Goal: Task Accomplishment & Management: Manage account settings

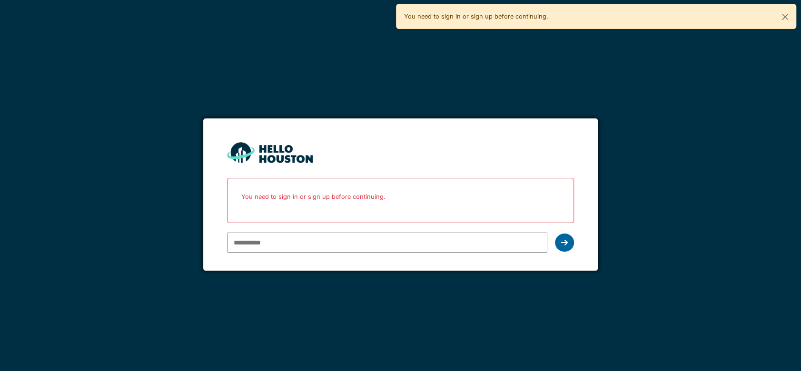
type input "**********"
click at [564, 244] on icon at bounding box center [564, 243] width 7 height 8
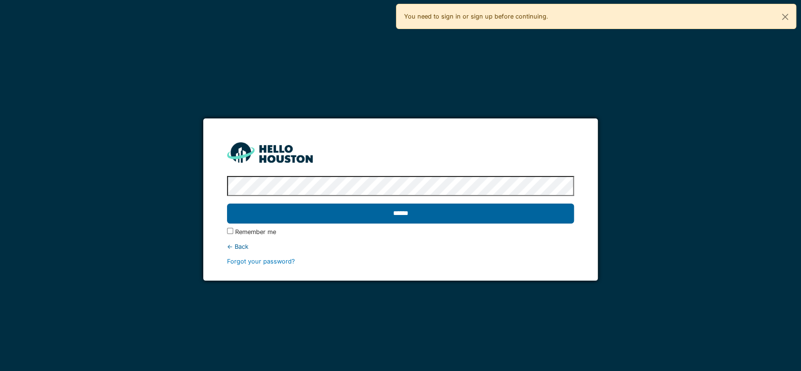
click at [514, 215] on input "******" at bounding box center [400, 214] width 347 height 20
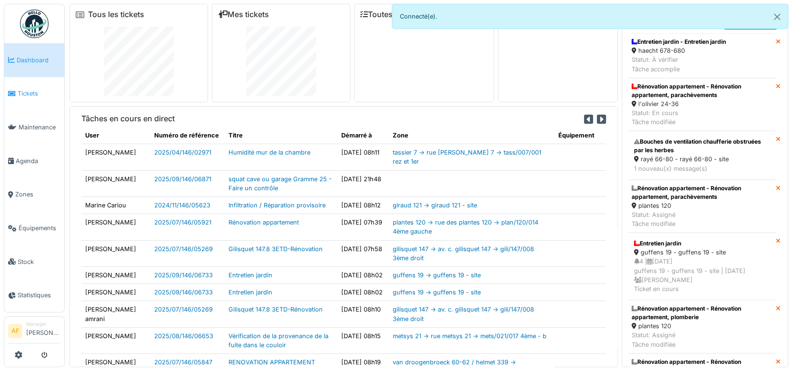
click at [31, 89] on span "Tickets" at bounding box center [39, 93] width 43 height 9
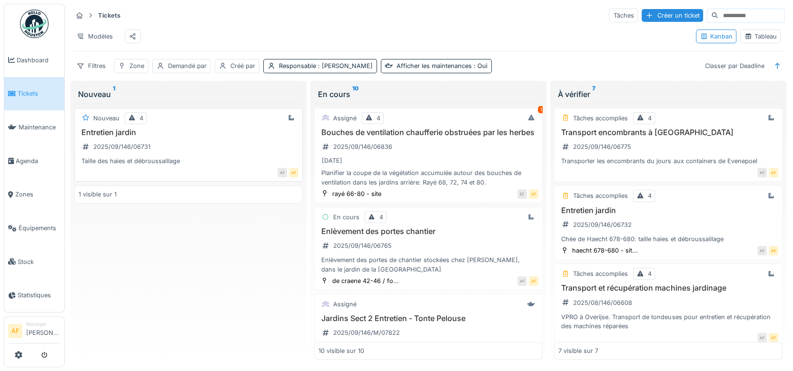
click at [228, 166] on div "Taille des haies et débroussaillage" at bounding box center [189, 161] width 220 height 9
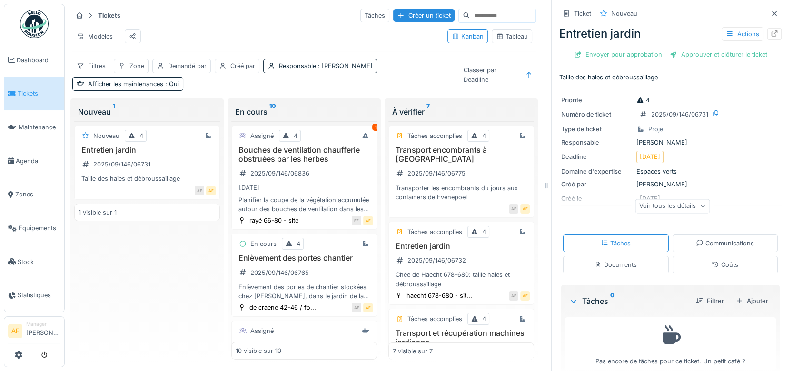
click at [26, 95] on span "Tickets" at bounding box center [39, 93] width 43 height 9
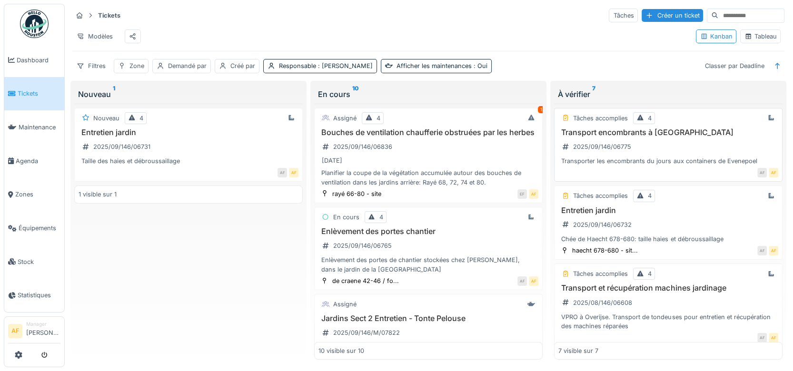
click at [697, 157] on div "Transport encombrants à Evenepoel 2025/09/146/06775 Transporter les encombrants…" at bounding box center [668, 147] width 220 height 38
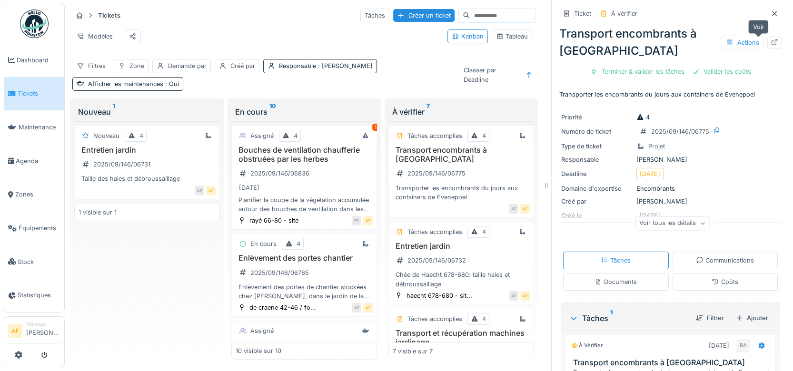
click at [772, 41] on icon at bounding box center [775, 42] width 6 height 6
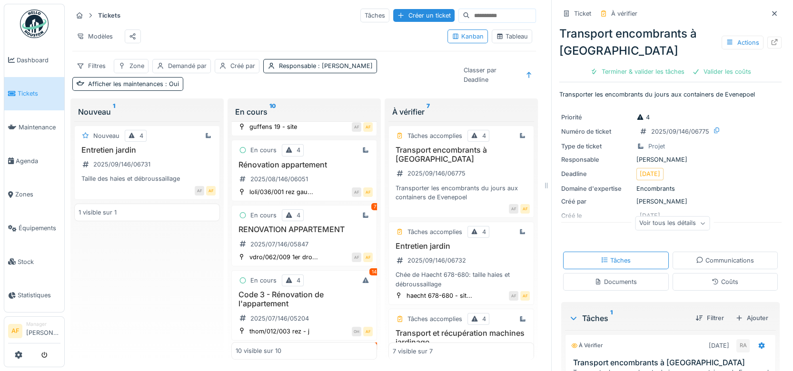
scroll to position [658, 0]
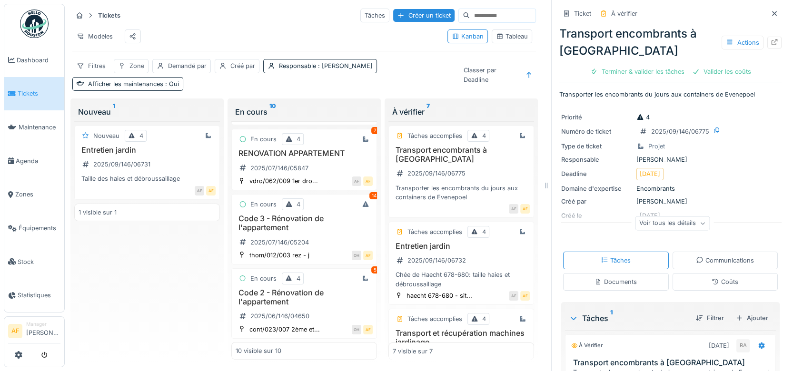
click at [297, 37] on div "Modèles" at bounding box center [255, 36] width 367 height 21
click at [24, 93] on span "Tickets" at bounding box center [39, 93] width 43 height 9
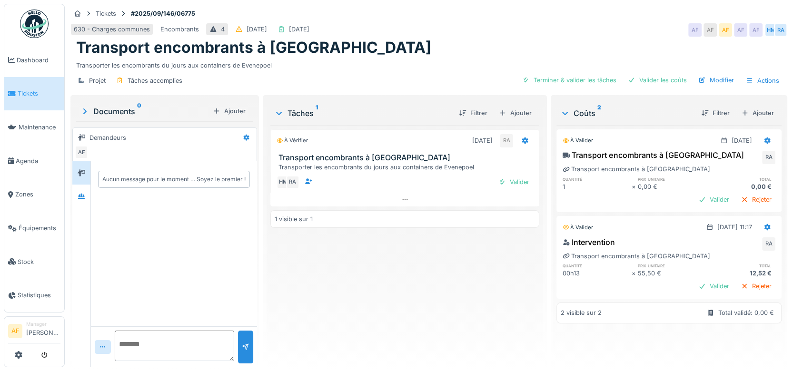
scroll to position [8, 0]
click at [695, 280] on div "Valider" at bounding box center [714, 286] width 39 height 13
click at [697, 193] on div "Valider" at bounding box center [714, 199] width 39 height 13
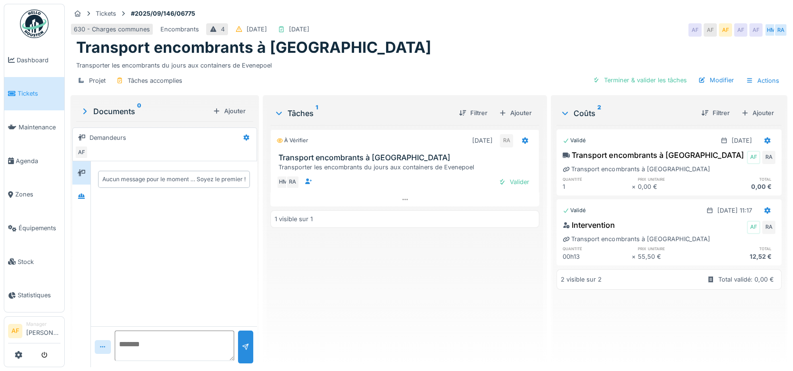
scroll to position [0, 0]
click at [22, 89] on span "Tickets" at bounding box center [39, 93] width 43 height 9
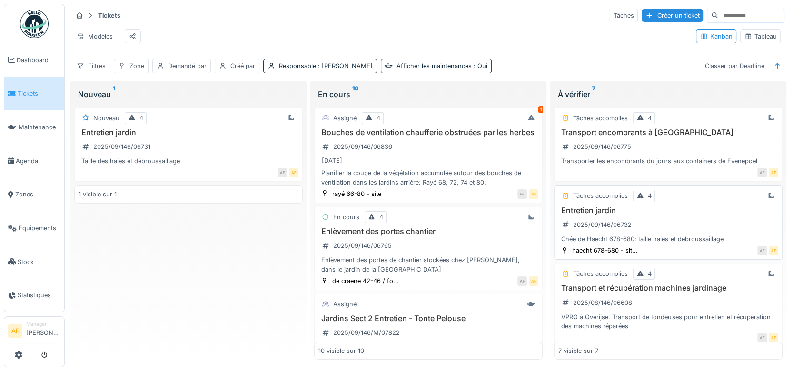
click at [584, 215] on h3 "Entretien jardin" at bounding box center [668, 210] width 220 height 9
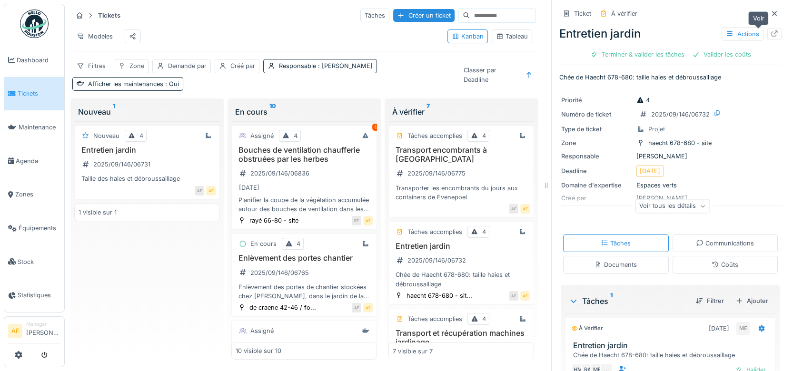
click at [771, 31] on icon at bounding box center [775, 33] width 8 height 6
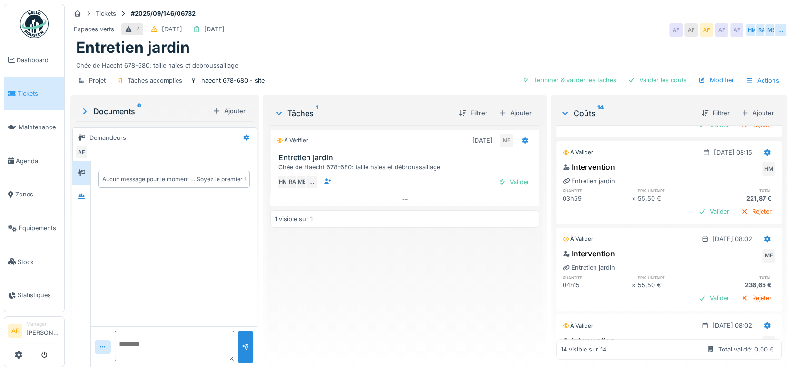
scroll to position [1017, 0]
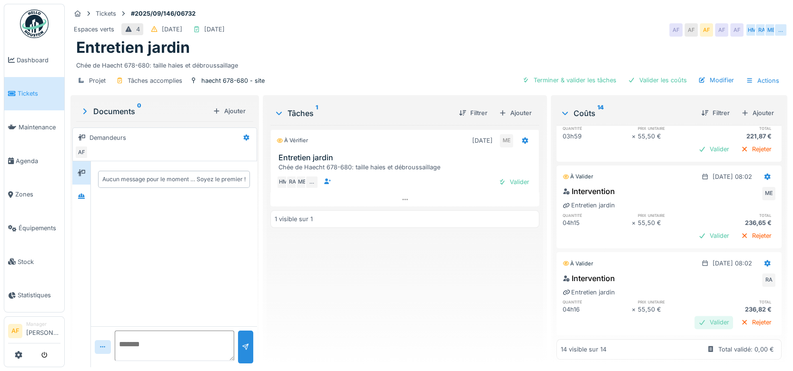
click at [695, 316] on div "Valider" at bounding box center [714, 322] width 39 height 13
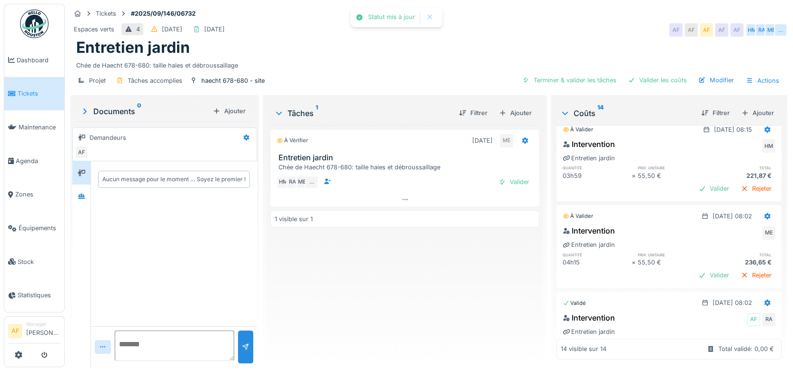
scroll to position [947, 0]
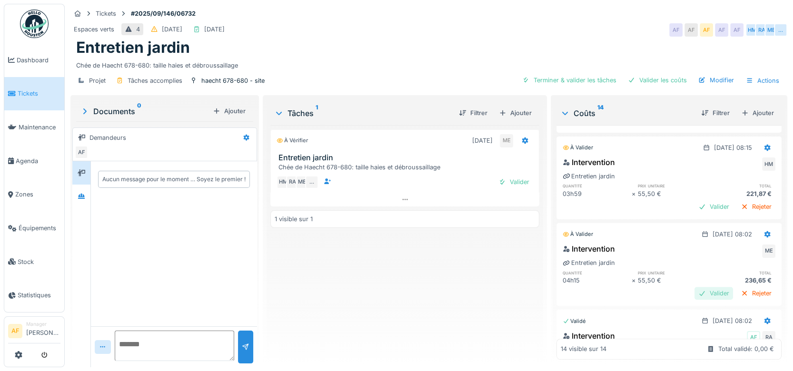
click at [696, 291] on div "Valider" at bounding box center [714, 293] width 39 height 13
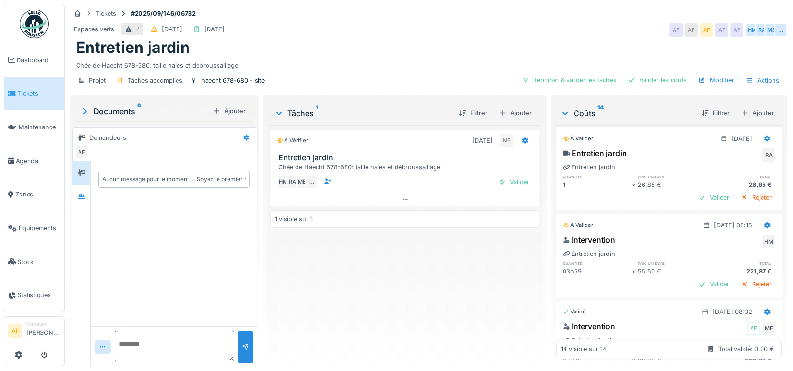
scroll to position [864, 0]
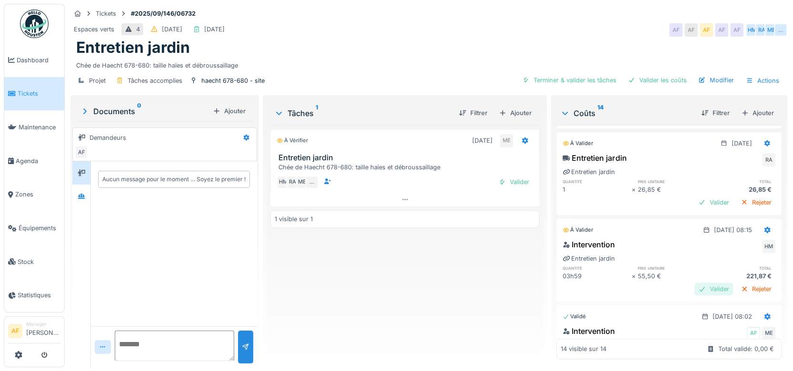
click at [695, 283] on div "Valider" at bounding box center [714, 289] width 39 height 13
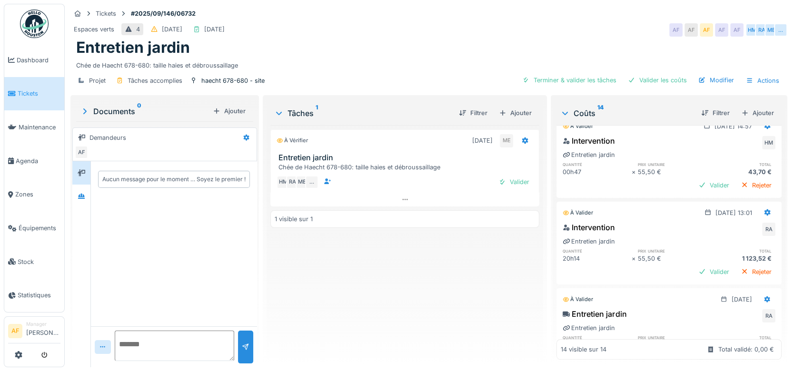
scroll to position [724, 0]
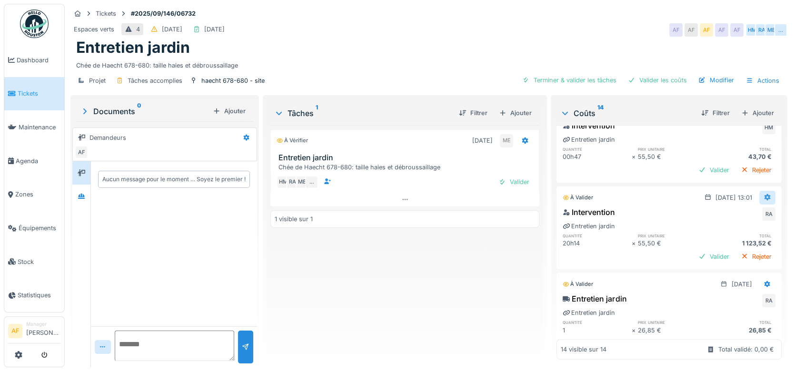
click at [764, 194] on icon at bounding box center [768, 197] width 8 height 6
click at [716, 209] on div "Modifier" at bounding box center [718, 216] width 46 height 14
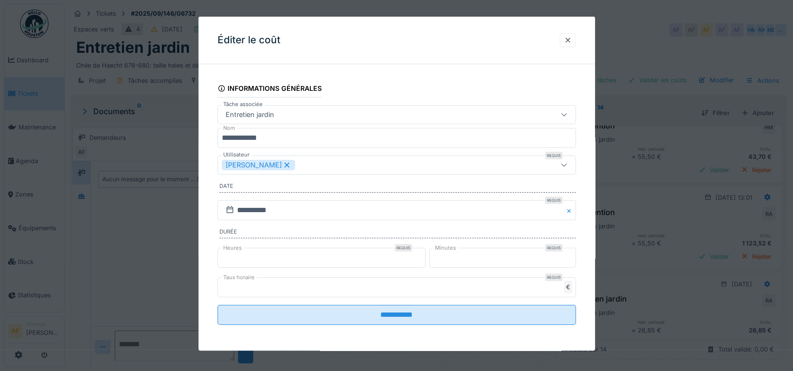
click at [278, 262] on input "**" at bounding box center [322, 258] width 208 height 20
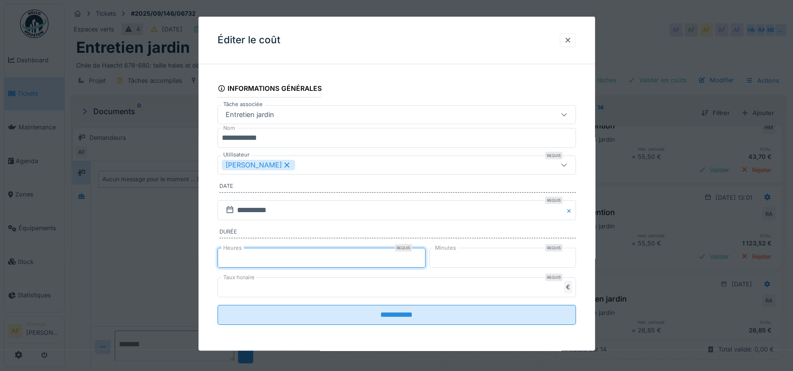
type input "*"
click at [474, 258] on input "**" at bounding box center [502, 258] width 147 height 20
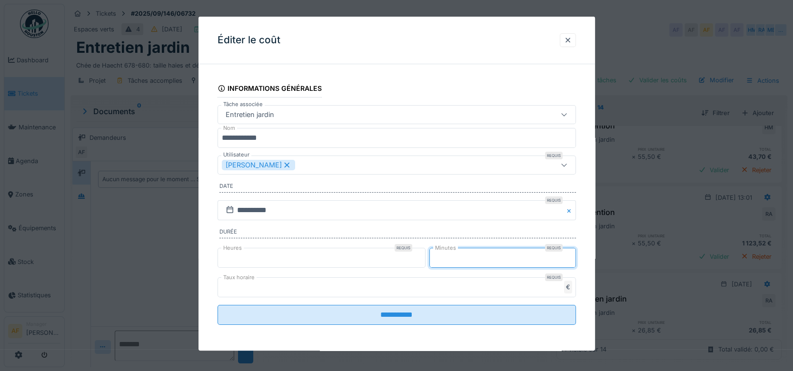
type input "*"
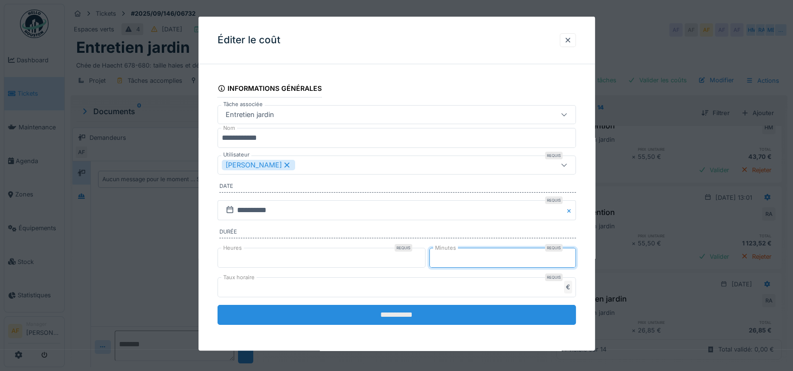
type input "**"
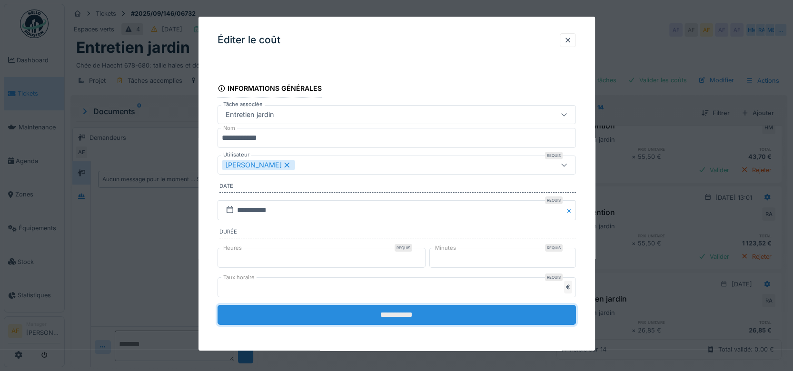
click at [416, 317] on input "**********" at bounding box center [397, 315] width 358 height 20
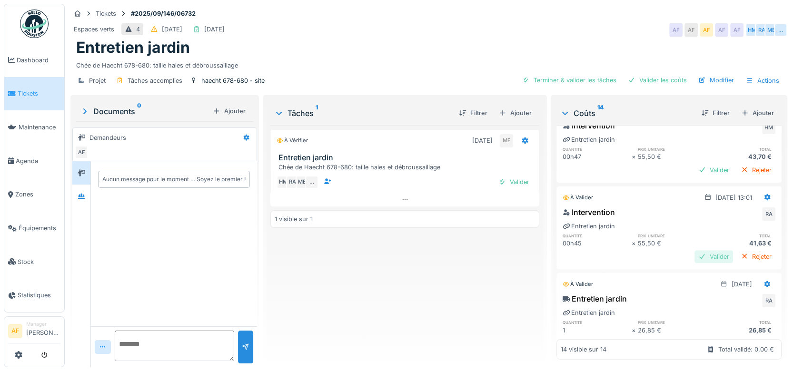
click at [695, 250] on div "Valider" at bounding box center [714, 256] width 39 height 13
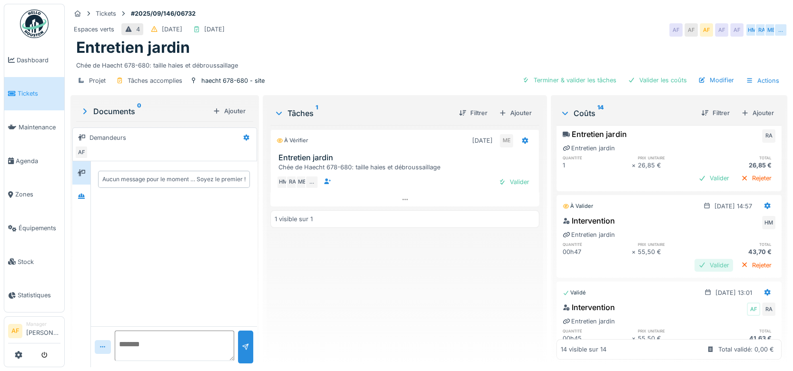
click at [695, 259] on div "Valider" at bounding box center [714, 265] width 39 height 13
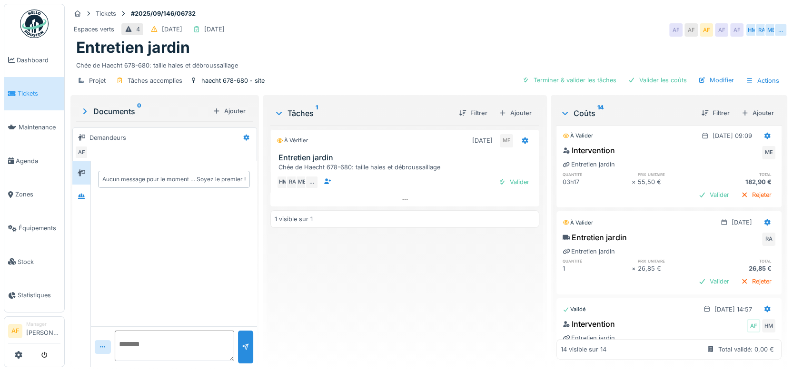
scroll to position [520, 0]
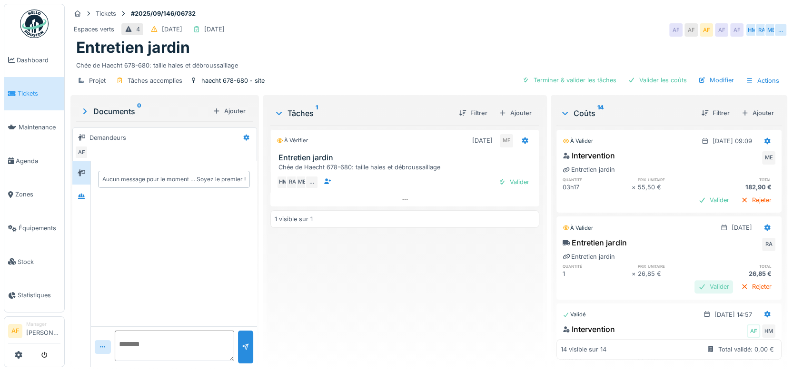
click at [695, 280] on div "Valider" at bounding box center [714, 286] width 39 height 13
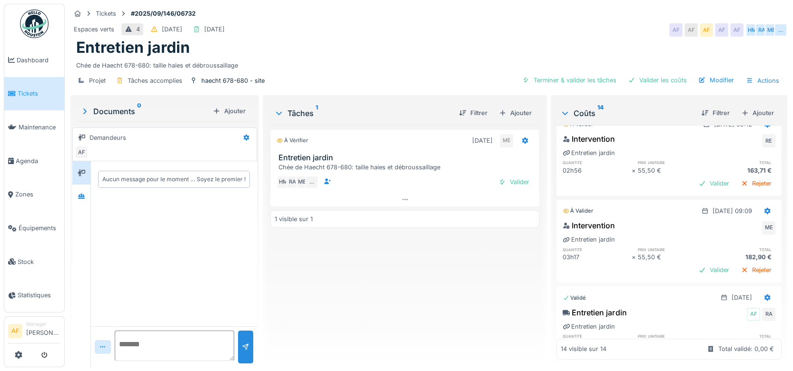
scroll to position [445, 0]
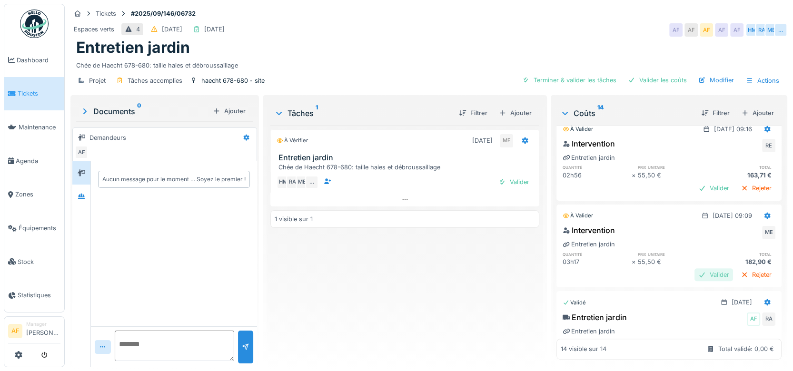
click at [695, 268] on div "Valider" at bounding box center [714, 274] width 39 height 13
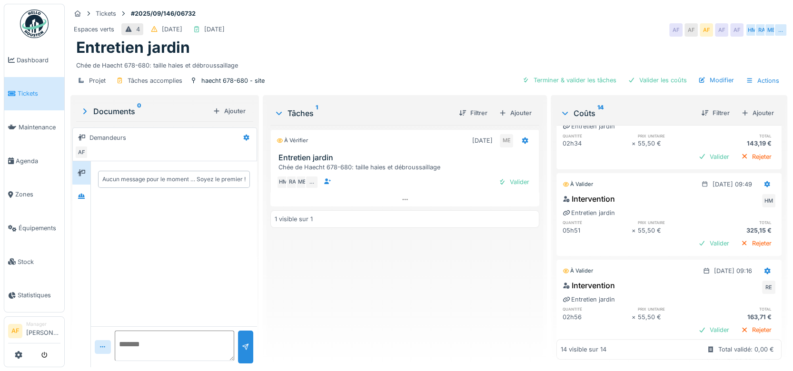
scroll to position [259, 0]
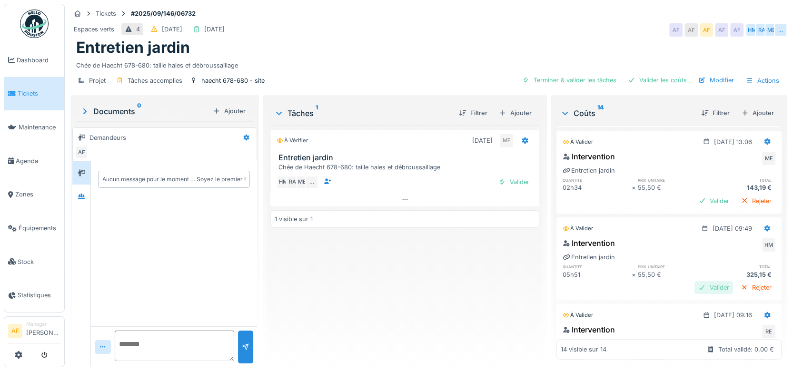
click at [696, 281] on div "Valider" at bounding box center [714, 287] width 39 height 13
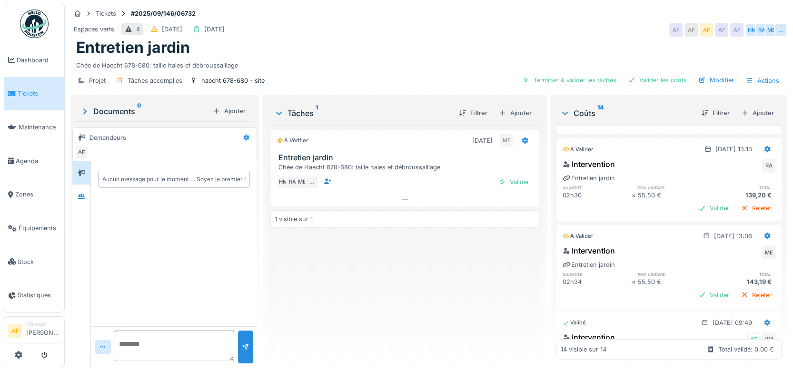
scroll to position [168, 0]
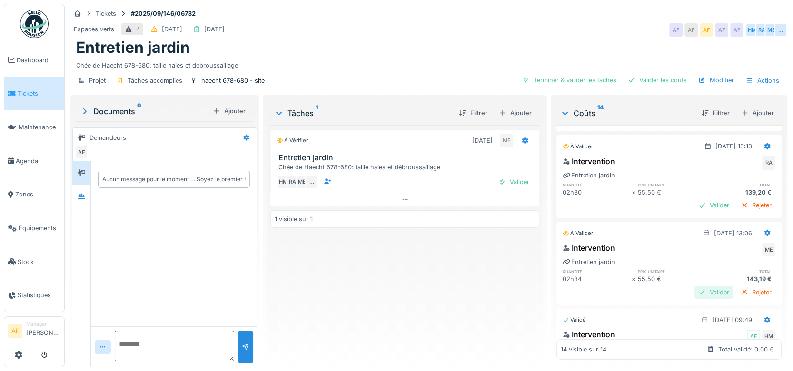
click at [695, 286] on div "Valider" at bounding box center [714, 292] width 39 height 13
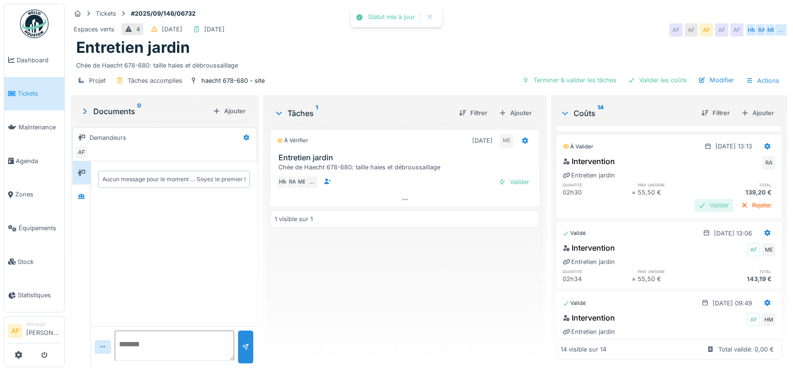
click at [695, 199] on div "Valider" at bounding box center [714, 205] width 39 height 13
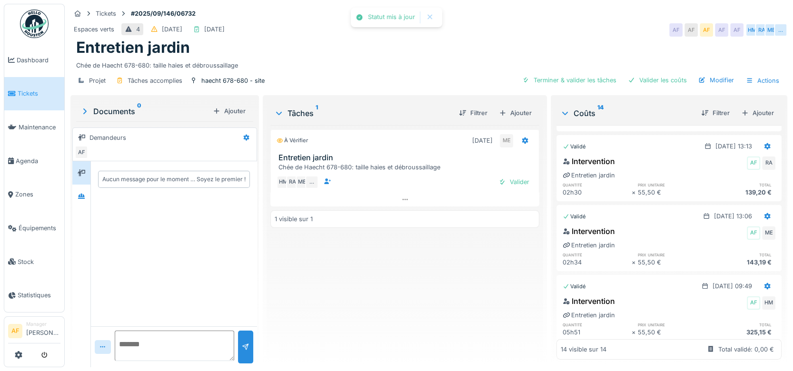
scroll to position [0, 0]
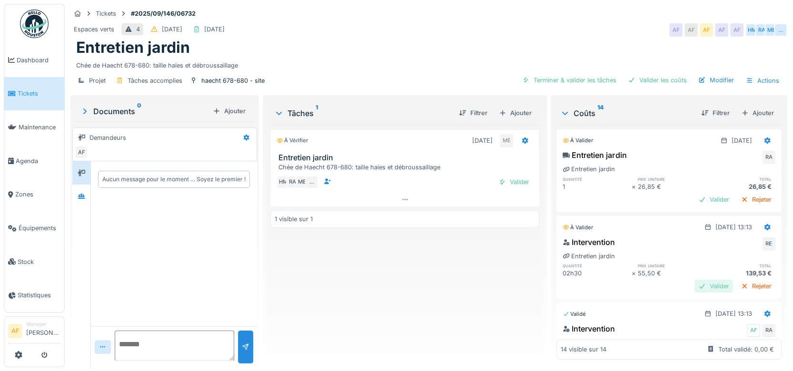
click at [695, 280] on div "Valider" at bounding box center [714, 286] width 39 height 13
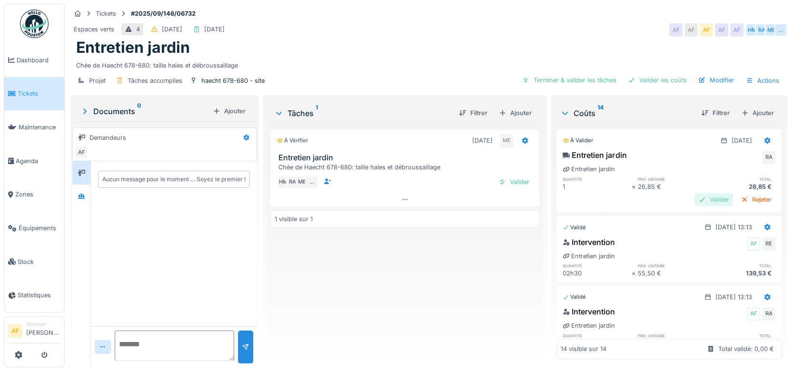
click at [695, 193] on div "Valider" at bounding box center [714, 199] width 39 height 13
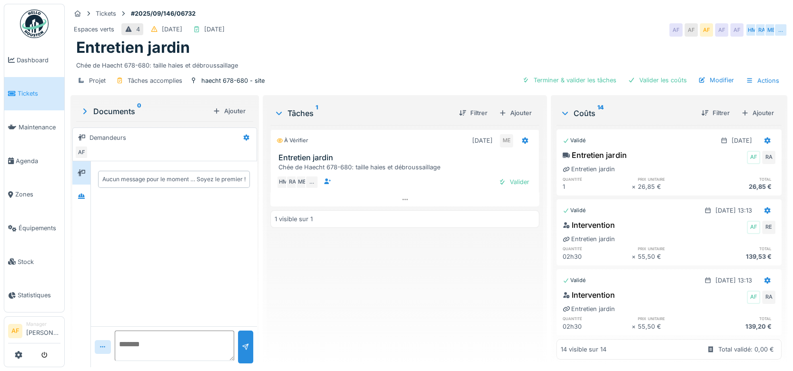
click at [18, 95] on span "Tickets" at bounding box center [39, 93] width 43 height 9
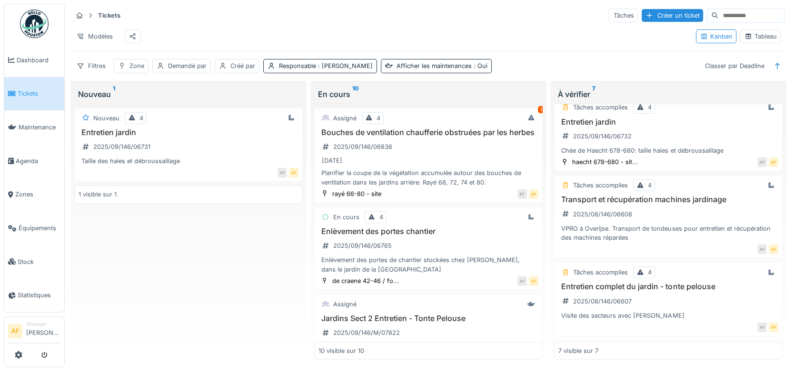
scroll to position [92, 0]
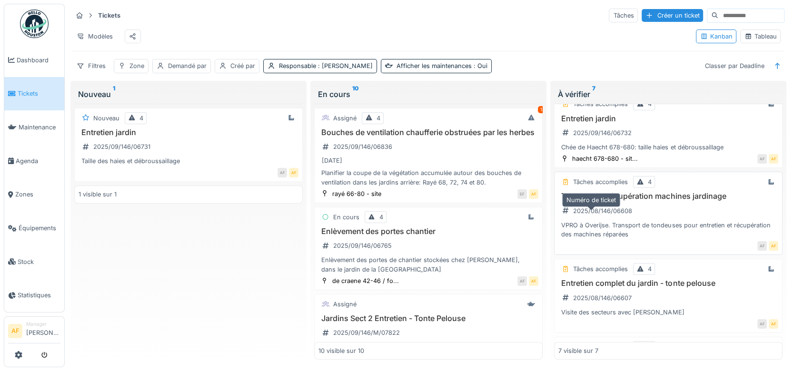
click at [611, 214] on div "2025/08/146/06608" at bounding box center [602, 211] width 59 height 9
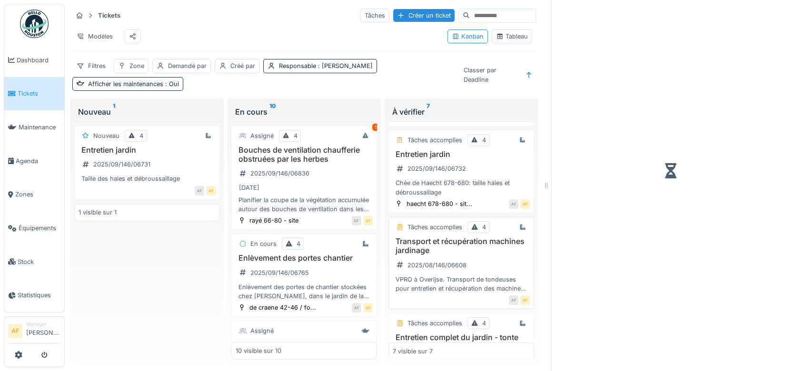
scroll to position [110, 0]
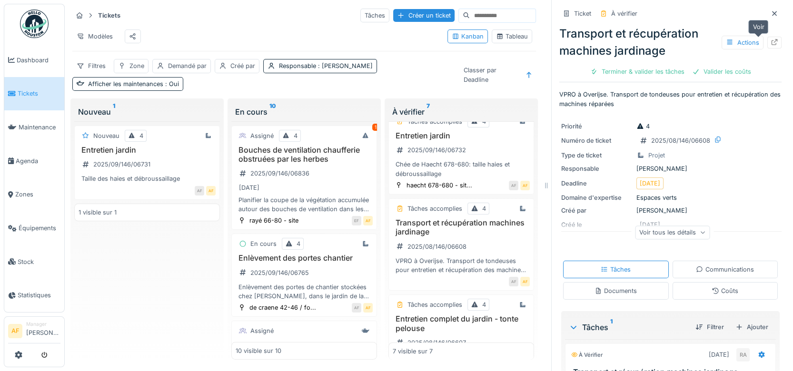
click at [771, 38] on div at bounding box center [775, 42] width 8 height 9
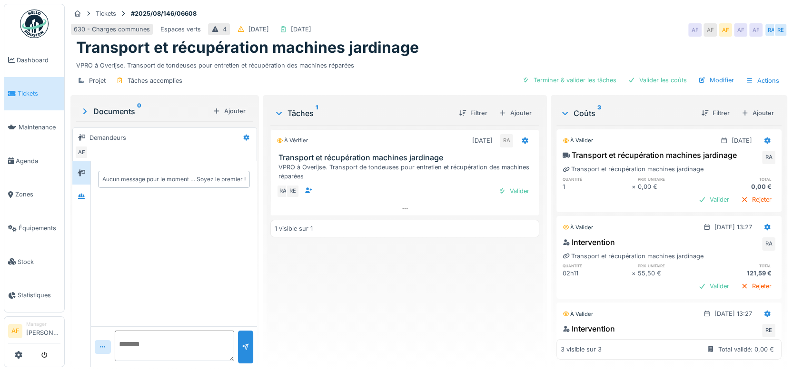
scroll to position [65, 0]
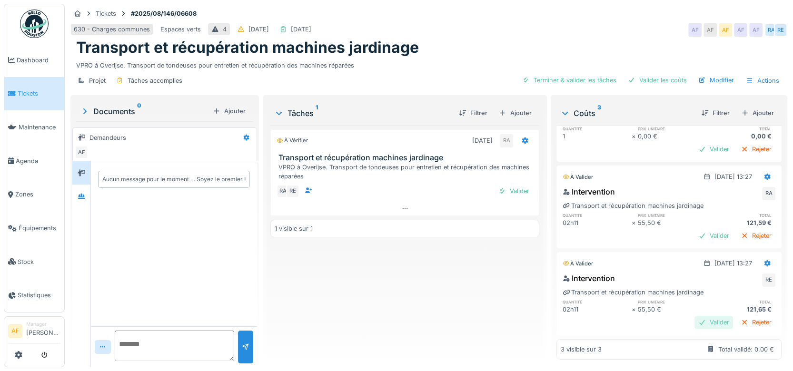
click at [695, 316] on div "Valider" at bounding box center [714, 322] width 39 height 13
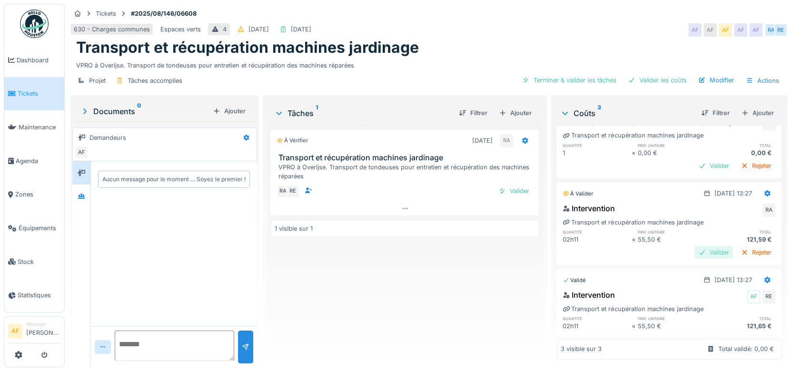
click at [695, 246] on div "Valider" at bounding box center [714, 252] width 39 height 13
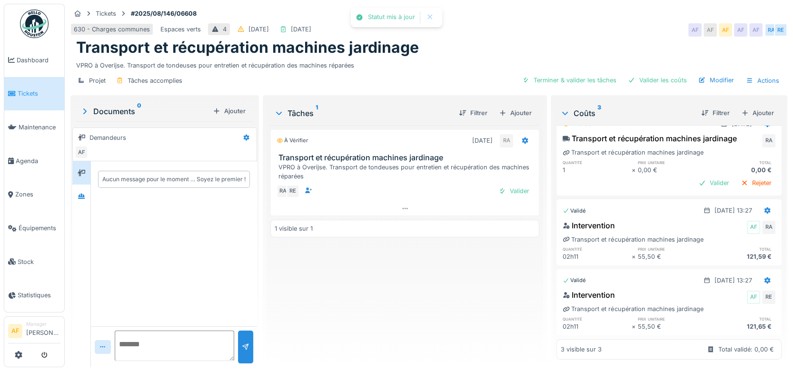
scroll to position [31, 0]
click at [697, 177] on div "Valider" at bounding box center [714, 183] width 39 height 13
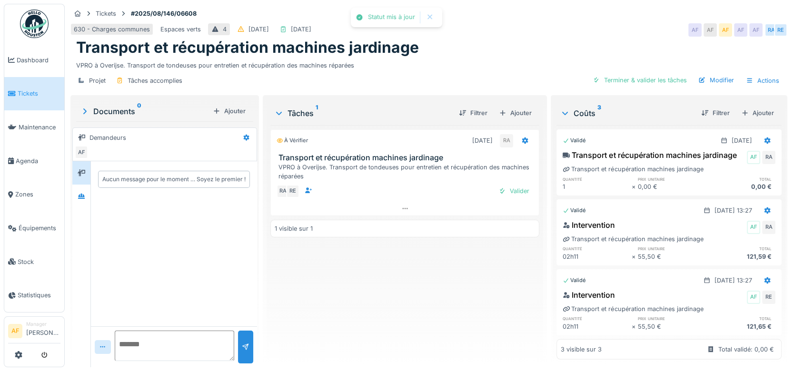
scroll to position [0, 0]
click at [25, 94] on span "Tickets" at bounding box center [39, 93] width 43 height 9
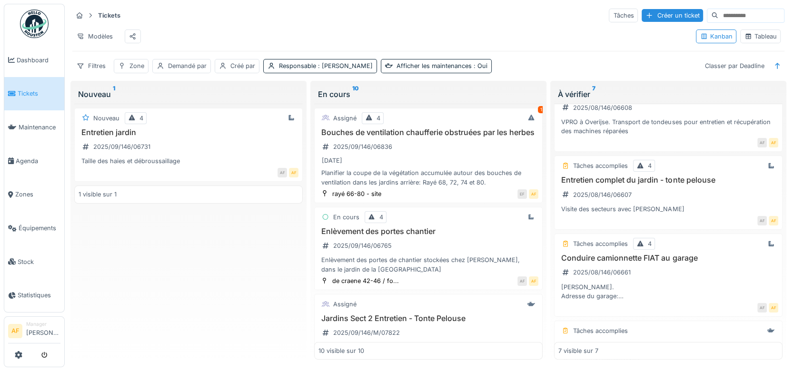
scroll to position [209, 0]
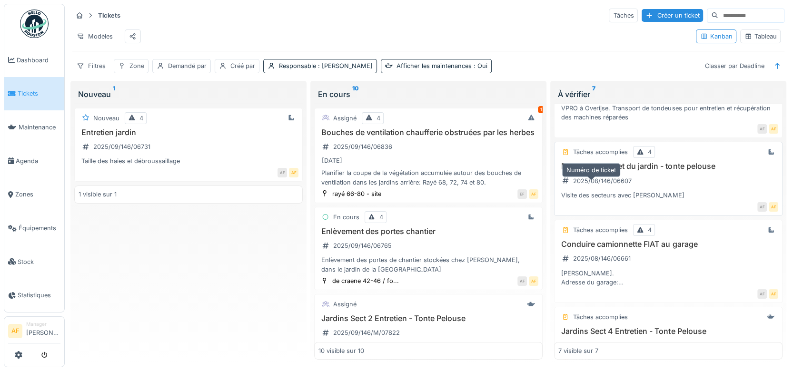
click at [602, 186] on div "2025/08/146/06607" at bounding box center [602, 181] width 59 height 9
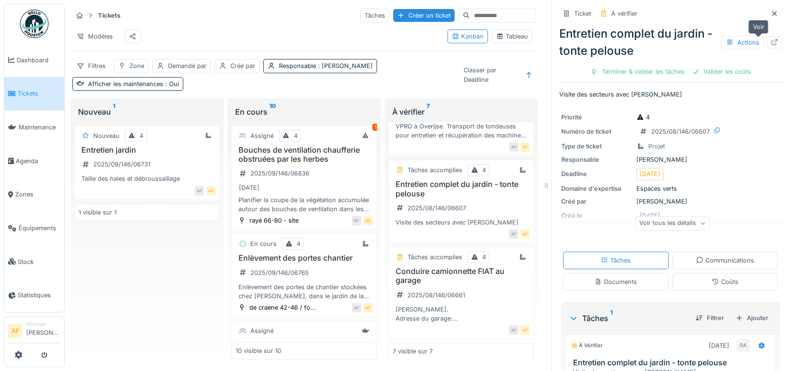
click at [771, 41] on icon at bounding box center [775, 42] width 8 height 6
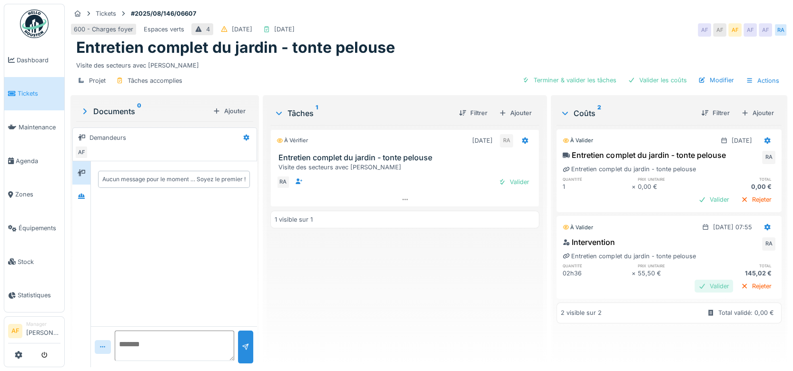
click at [696, 283] on div "Valider" at bounding box center [714, 286] width 39 height 13
click at [695, 199] on div "Valider" at bounding box center [714, 199] width 39 height 13
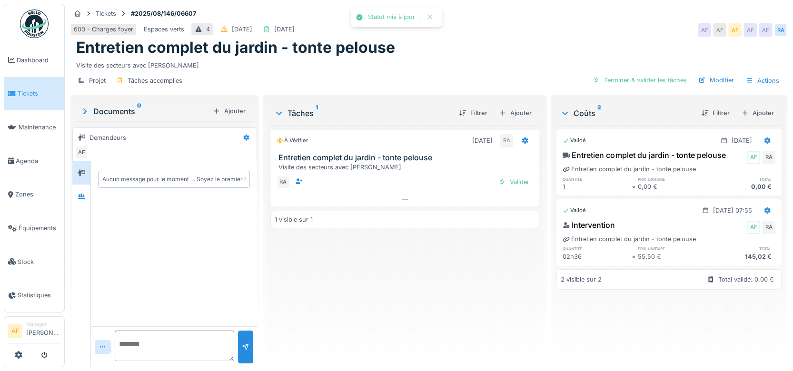
click at [32, 89] on span "Tickets" at bounding box center [39, 93] width 43 height 9
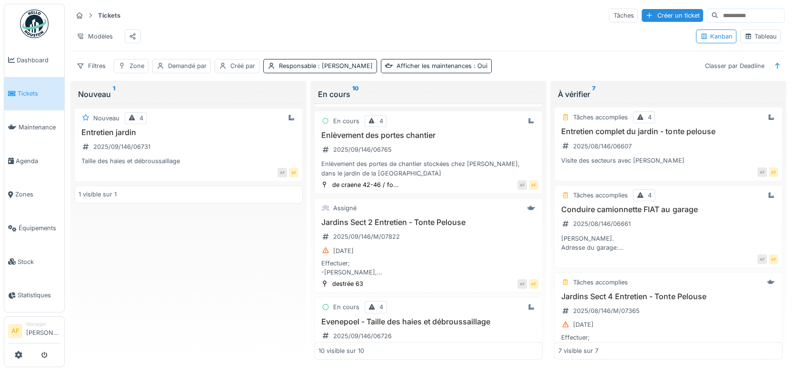
scroll to position [246, 0]
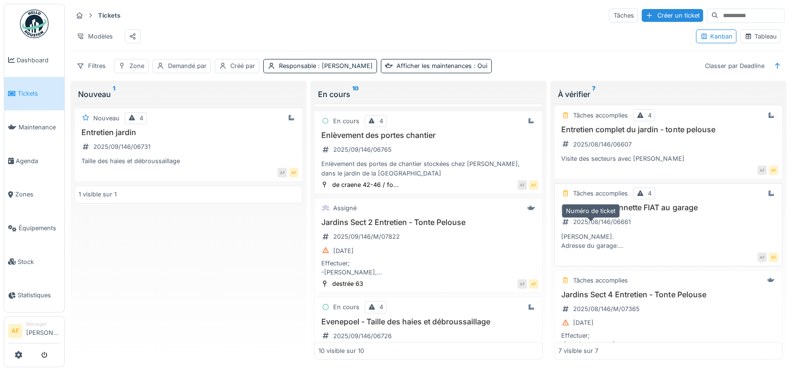
click at [596, 227] on div "2025/08/146/06661" at bounding box center [602, 222] width 58 height 9
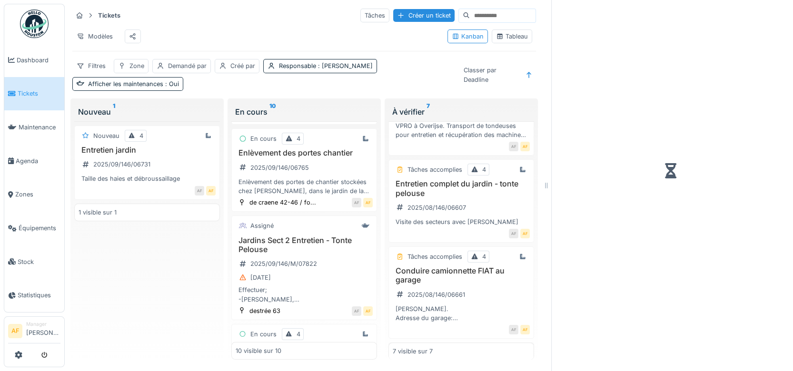
scroll to position [282, 0]
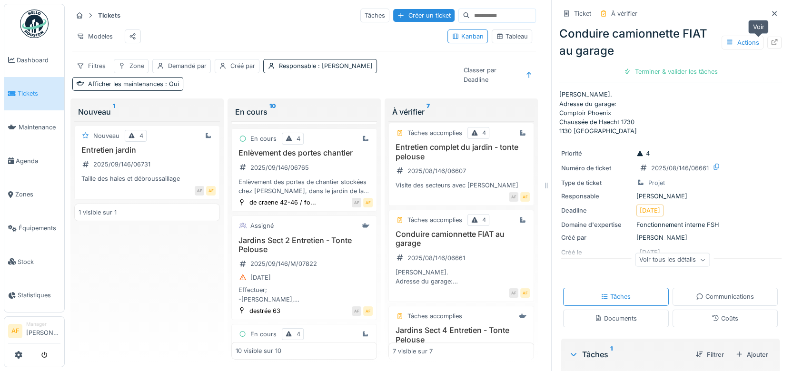
click at [771, 43] on icon at bounding box center [775, 42] width 8 height 6
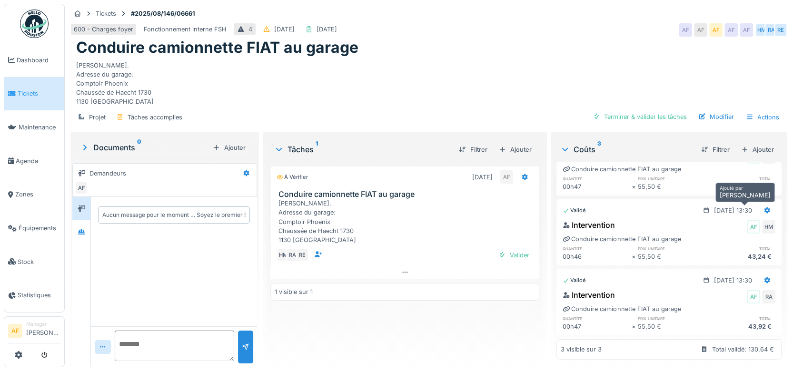
scroll to position [8, 0]
click at [40, 95] on span "Tickets" at bounding box center [39, 93] width 43 height 9
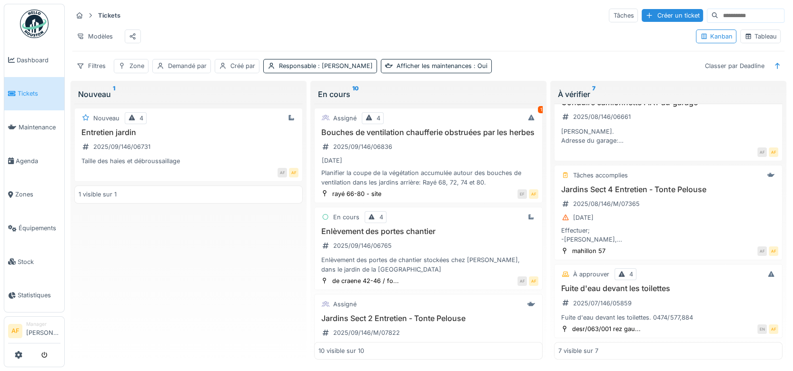
scroll to position [357, 0]
click at [618, 203] on div "2025/08/146/M/07365" at bounding box center [606, 203] width 67 height 9
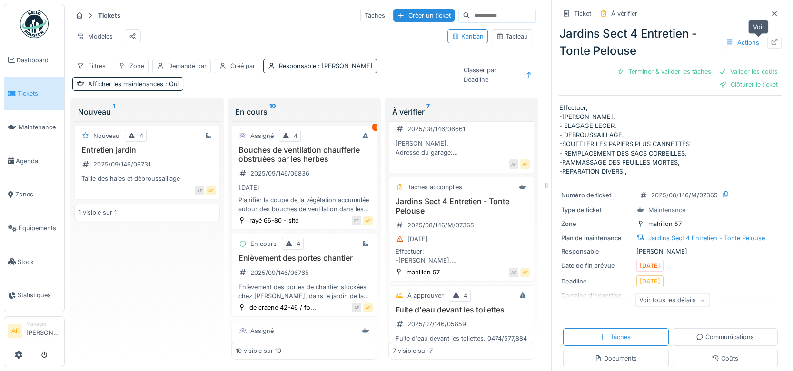
click at [771, 46] on div at bounding box center [775, 42] width 8 height 9
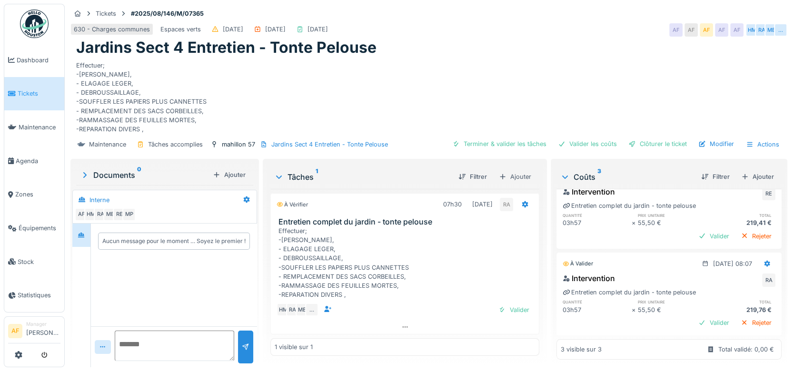
scroll to position [129, 0]
click at [695, 317] on div "Valider" at bounding box center [714, 323] width 39 height 13
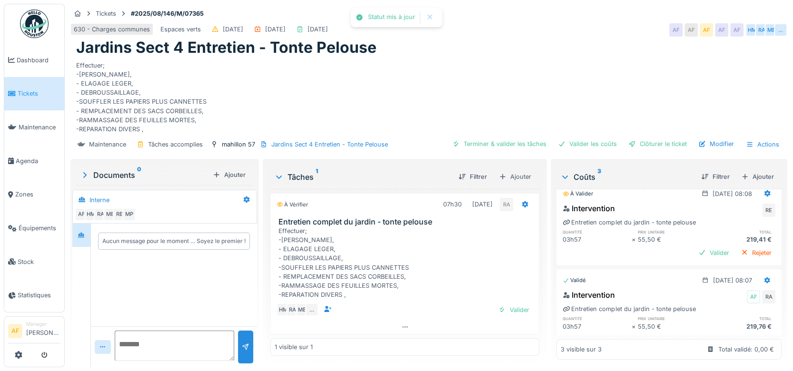
scroll to position [112, 0]
click at [695, 247] on div "Valider" at bounding box center [714, 253] width 39 height 13
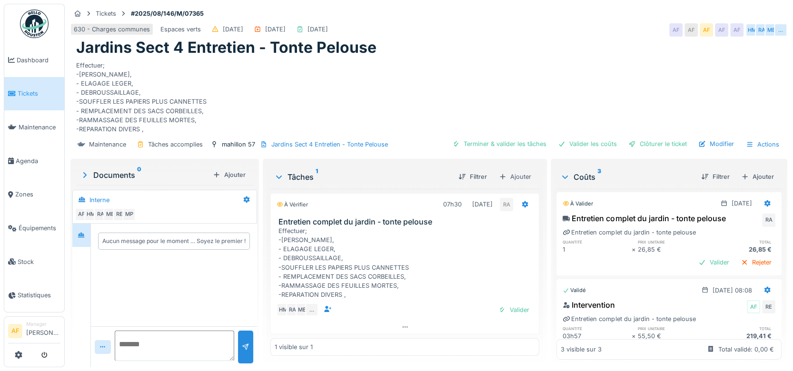
scroll to position [0, 0]
click at [695, 262] on div "Valider" at bounding box center [714, 263] width 39 height 13
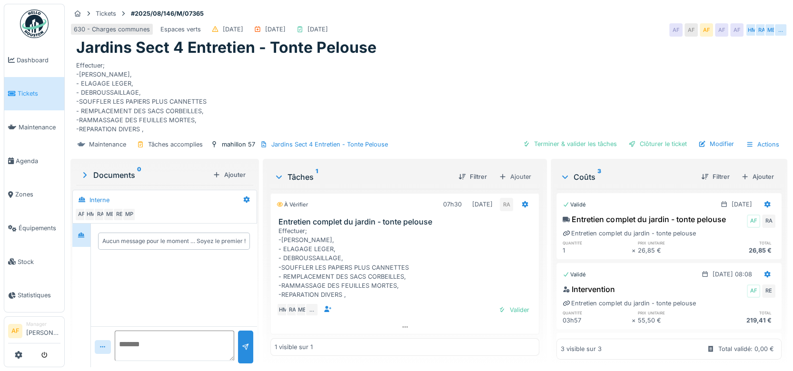
click at [38, 93] on span "Tickets" at bounding box center [39, 93] width 43 height 9
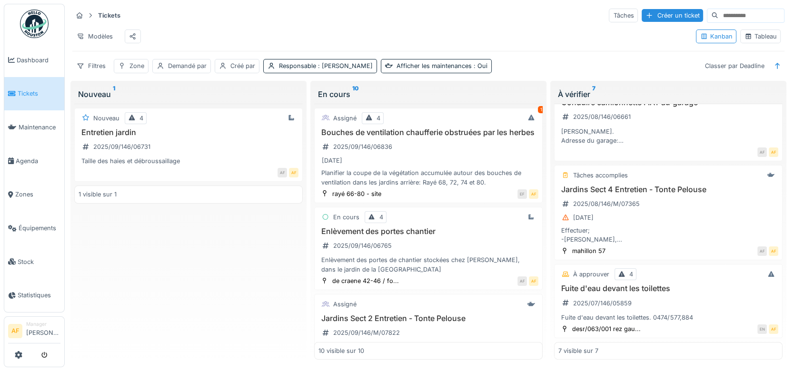
scroll to position [357, 0]
click at [615, 288] on h3 "Fuite d'eau devant les toilettes" at bounding box center [668, 288] width 220 height 9
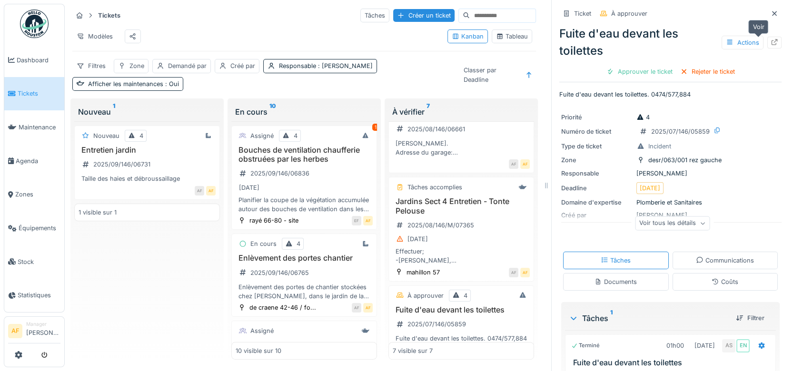
click at [771, 42] on icon at bounding box center [775, 42] width 8 height 6
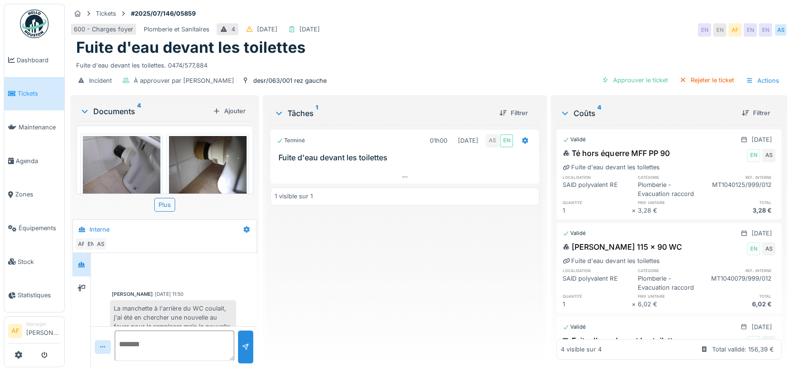
scroll to position [125, 0]
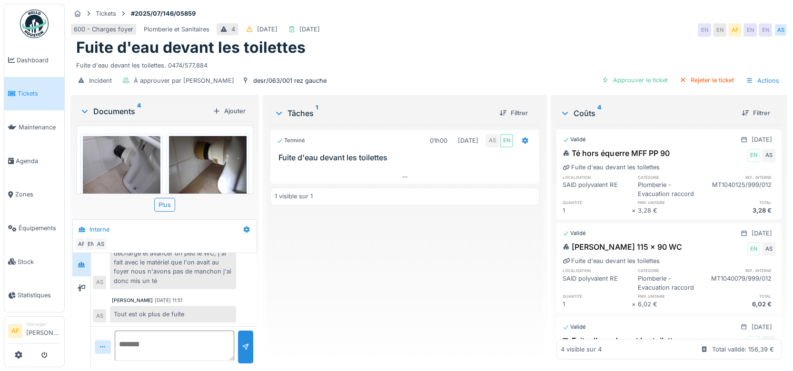
click at [39, 94] on span "Tickets" at bounding box center [39, 93] width 43 height 9
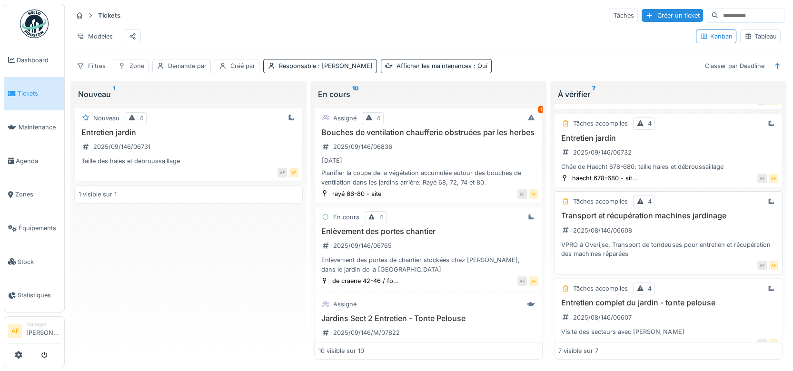
scroll to position [106, 0]
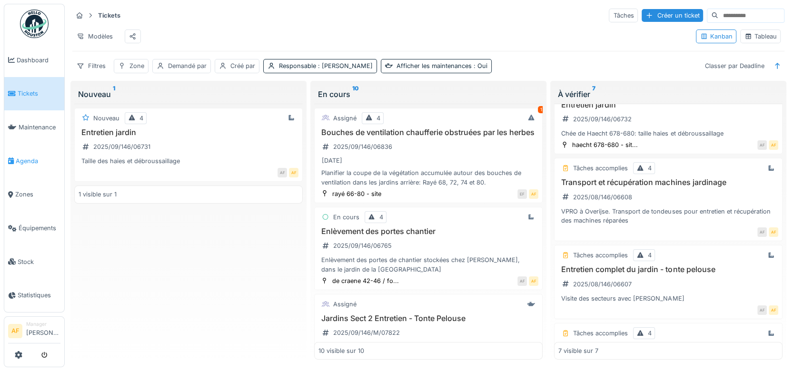
click at [26, 158] on span "Agenda" at bounding box center [38, 161] width 45 height 9
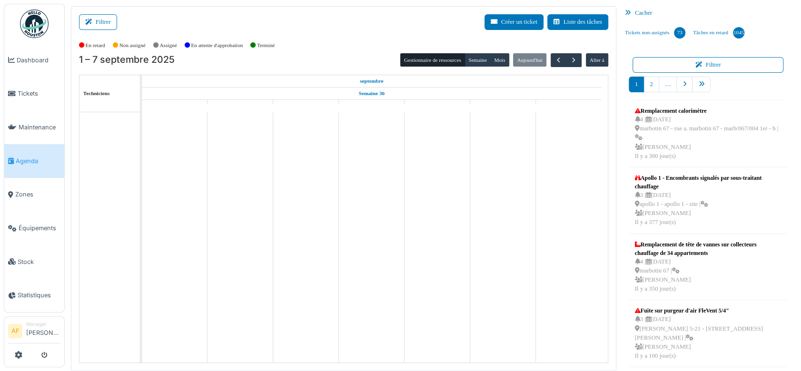
click at [107, 20] on button "Filtrer" at bounding box center [98, 22] width 38 height 16
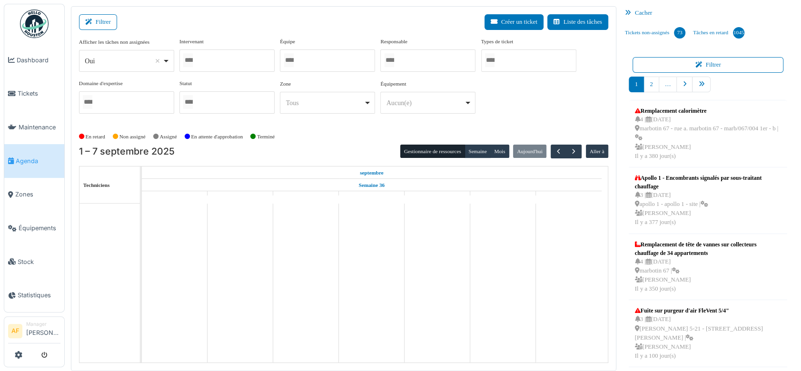
click at [212, 53] on div at bounding box center [226, 61] width 95 height 22
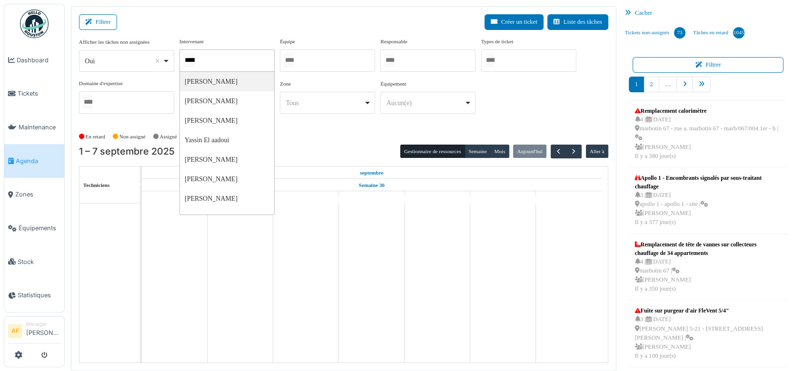
type input "******"
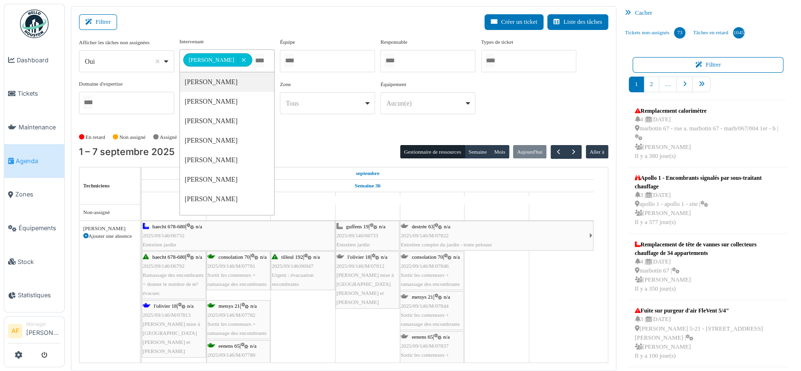
click at [435, 303] on span "2025/09/146/M/07844" at bounding box center [425, 306] width 48 height 6
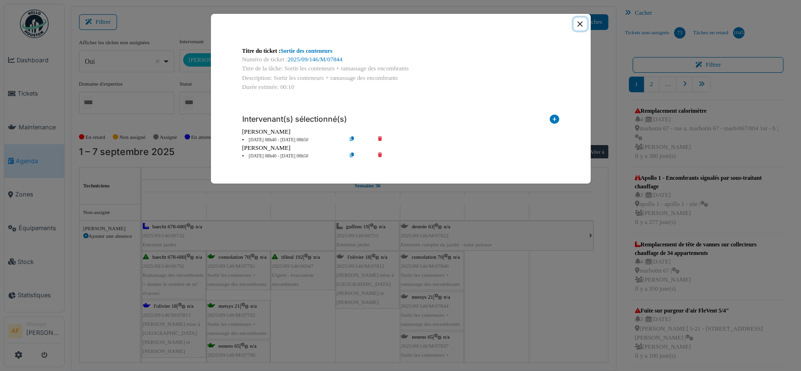
click at [585, 26] on button "Close" at bounding box center [580, 24] width 13 height 13
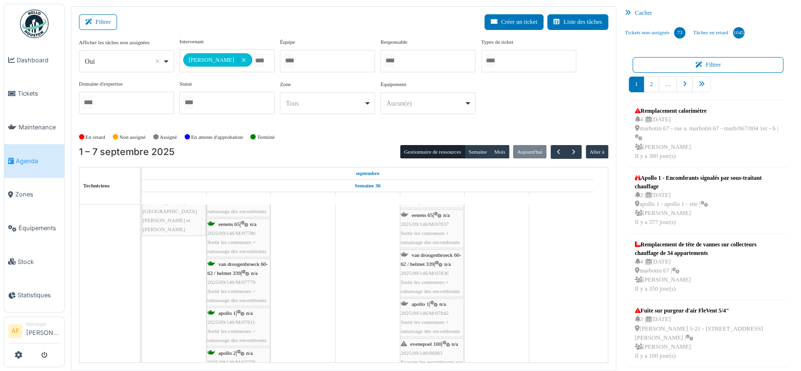
scroll to position [129, 0]
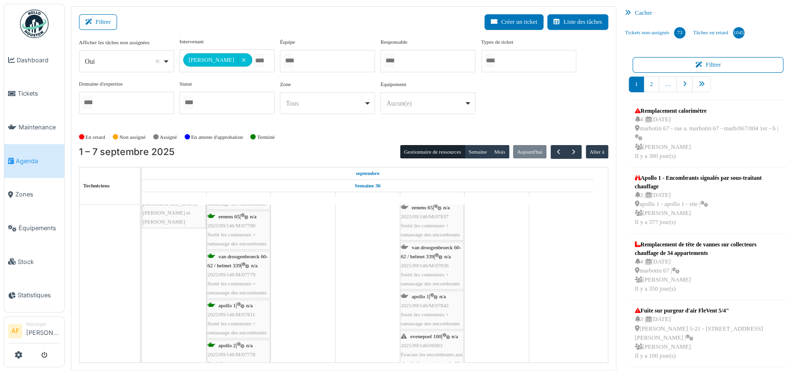
click at [438, 264] on span "2025/09/146/M/07836" at bounding box center [425, 266] width 48 height 6
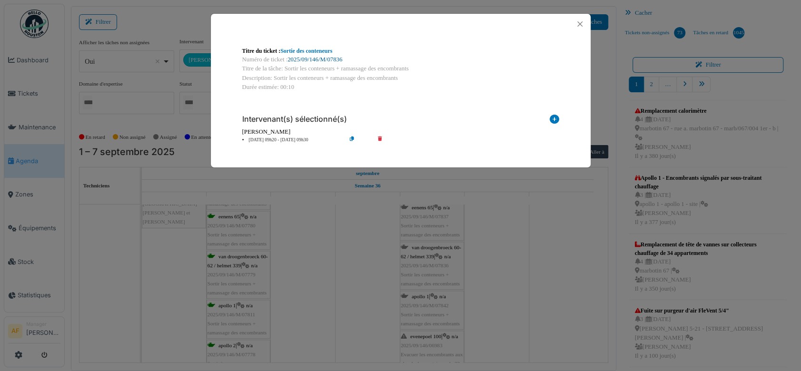
click at [337, 59] on link "2025/09/146/M/07836" at bounding box center [315, 59] width 55 height 7
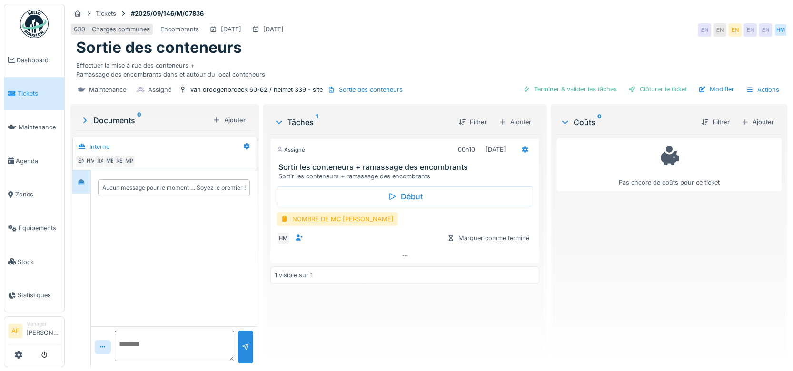
click at [489, 167] on h3 "Sortir les conteneurs + ramassage des encombrants" at bounding box center [406, 167] width 257 height 9
click at [522, 147] on icon at bounding box center [525, 150] width 8 height 6
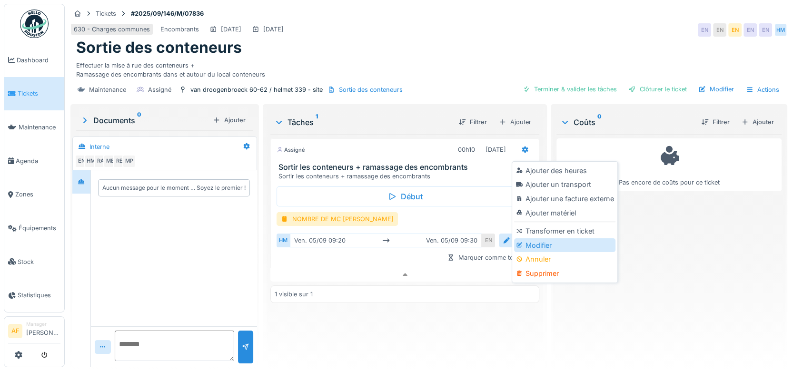
click at [545, 238] on div "Modifier" at bounding box center [564, 245] width 101 height 14
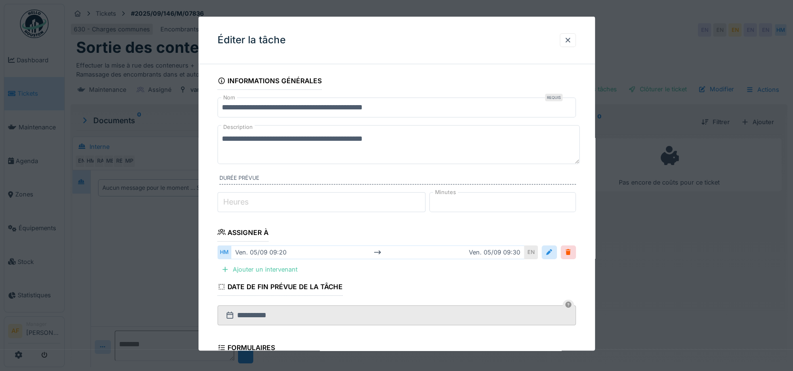
click at [428, 142] on textarea "**********" at bounding box center [399, 144] width 362 height 39
click at [572, 39] on div at bounding box center [568, 40] width 8 height 9
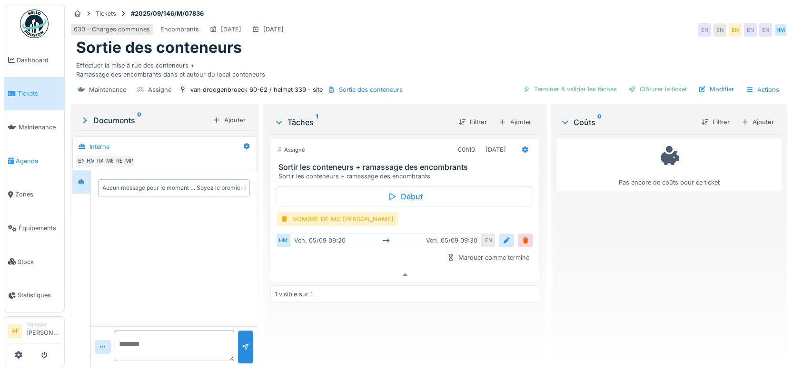
click at [40, 158] on span "Agenda" at bounding box center [38, 161] width 45 height 9
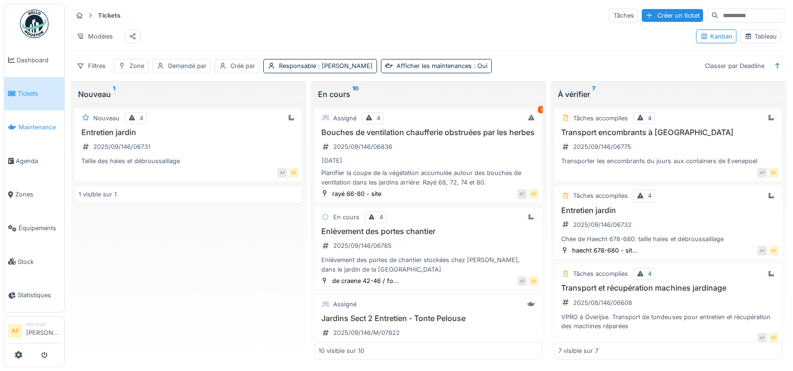
click at [40, 123] on span "Maintenance" at bounding box center [40, 127] width 42 height 9
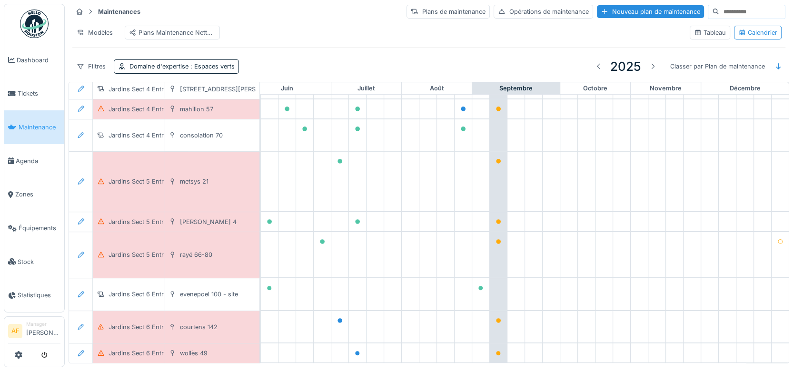
scroll to position [396, 428]
drag, startPoint x: 762, startPoint y: 280, endPoint x: 745, endPoint y: 148, distance: 133.4
click at [745, 148] on div "W 1 W 2 W 3 W 4 W 5 W 6 W 7 W 8 W 9 W 10 W 11 W 12 W 13 W 14 W 15 W 16 W 17 W 1…" at bounding box center [223, 42] width 1131 height 643
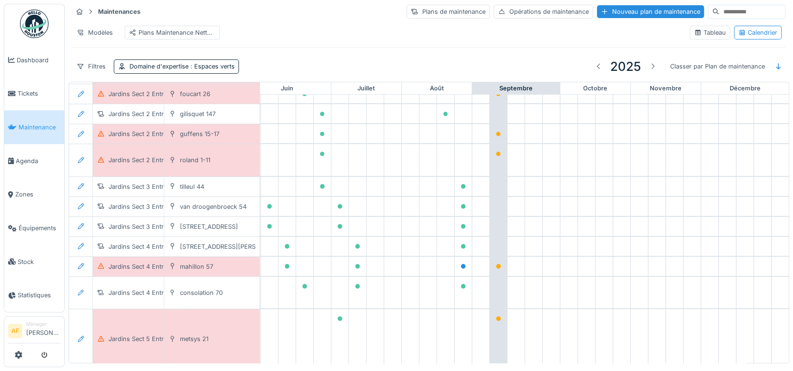
scroll to position [0, 428]
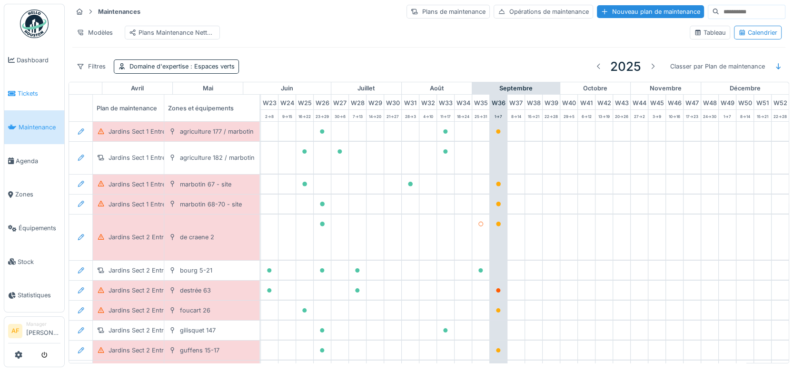
click at [29, 94] on span "Tickets" at bounding box center [39, 93] width 43 height 9
